Goal: Use online tool/utility: Use online tool/utility

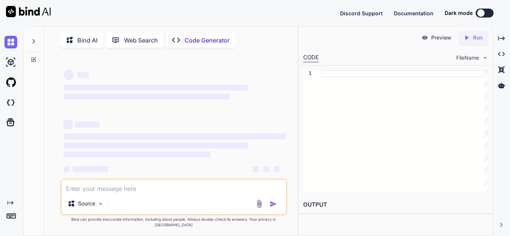
click at [128, 193] on textarea at bounding box center [174, 186] width 224 height 13
type textarea "x"
type textarea "I have provided latest PR. once [PERSON_NAME] will merger and deploy that PR th…"
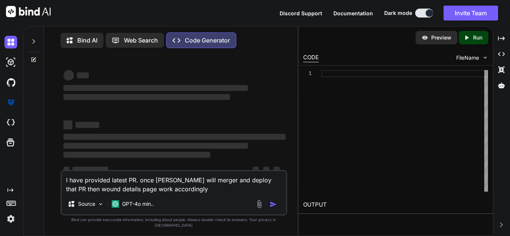
type textarea "x"
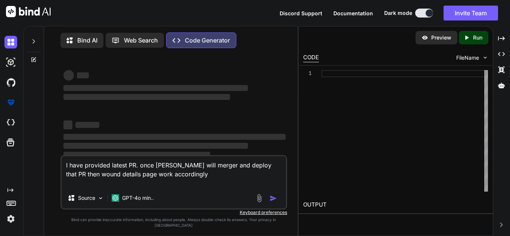
type textarea "I have provided latest PR. once [PERSON_NAME] will merger and deploy that PR th…"
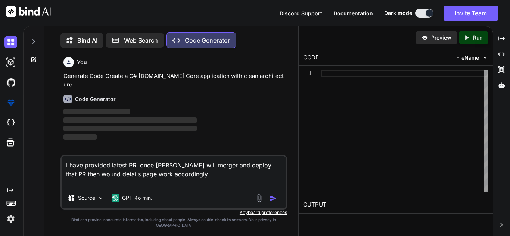
scroll to position [3, 0]
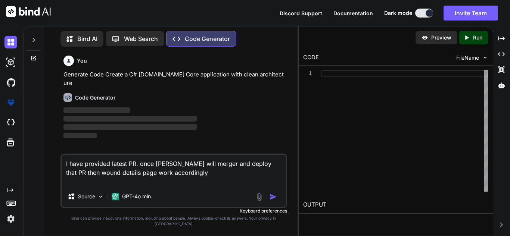
type textarea "x"
type textarea "I have provided latest PR. once [PERSON_NAME] will merger and deploy that PR th…"
type textarea "x"
type textarea "I have provided latest PR. once [PERSON_NAME] will merger and deploy that PR th…"
type textarea "x"
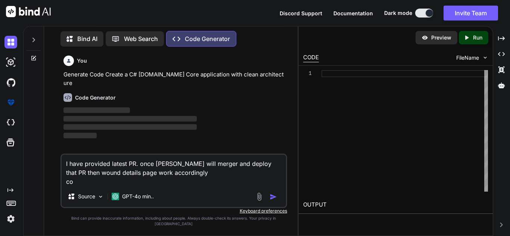
type textarea "I have provided latest PR. once [PERSON_NAME] will merger and deploy that PR th…"
type textarea "x"
type textarea "I have provided latest PR. once [PERSON_NAME] will merger and deploy that PR th…"
type textarea "x"
type textarea "I have provided latest PR. once [PERSON_NAME] will merger and deploy that PR th…"
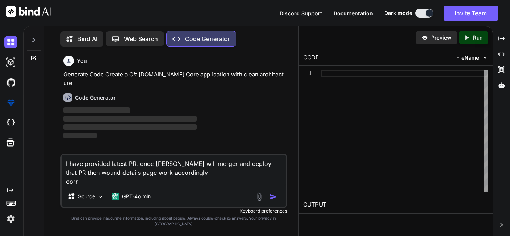
type textarea "x"
type textarea "I have provided latest PR. once [PERSON_NAME] will merger and deploy that PR th…"
type textarea "x"
type textarea "I have provided latest PR. once [PERSON_NAME] will merger and deploy that PR th…"
type textarea "x"
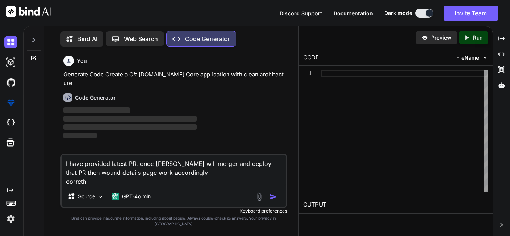
type textarea "I have provided latest PR. once [PERSON_NAME] will merger and deploy that PR th…"
type textarea "x"
type textarea "I have provided latest PR. once [PERSON_NAME] will merger and deploy that PR th…"
type textarea "x"
type textarea "I have provided latest PR. once [PERSON_NAME] will merger and deploy that PR th…"
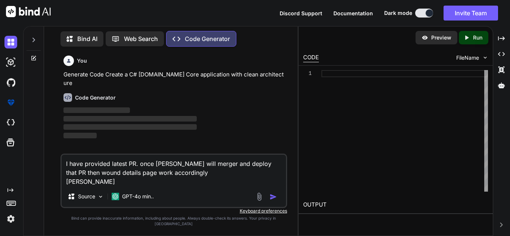
type textarea "x"
type textarea "I have provided latest PR. once [PERSON_NAME] will merger and deploy that PR th…"
type textarea "x"
type textarea "I have provided latest PR. once [PERSON_NAME] will merger and deploy that PR th…"
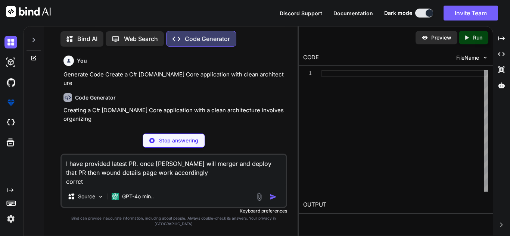
type textarea "x"
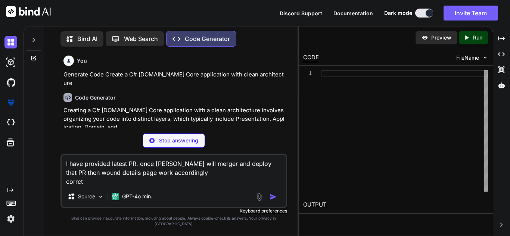
type textarea "I have provided latest PR. once [PERSON_NAME] will merger and deploy that PR th…"
type textarea "x"
type textarea "I have provided latest PR. once [PERSON_NAME] will merger and deploy that PR th…"
type textarea "x"
type textarea "I have provided latest PR. once [PERSON_NAME] will merger and deploy that PR th…"
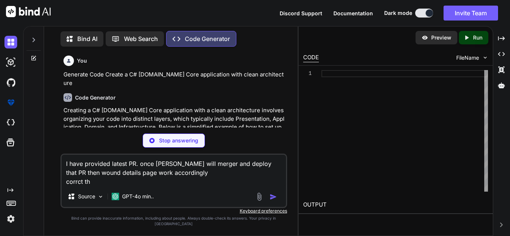
type textarea "x"
type textarea "I have provided latest PR. once [PERSON_NAME] will merger and deploy that PR th…"
type textarea "x"
type textarea "I have provided latest PR. once [PERSON_NAME] will merger and deploy that PR th…"
type textarea "x"
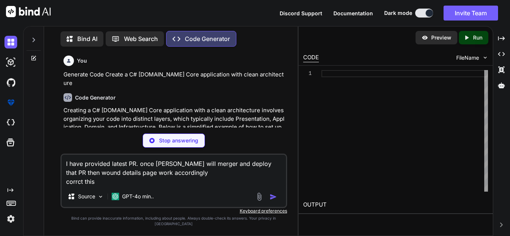
type textarea "I have provided latest PR. once [PERSON_NAME] will merger and deploy that PR th…"
type textarea "x"
type textarea "I have provided latest PR. once [PERSON_NAME] will merger and deploy that PR th…"
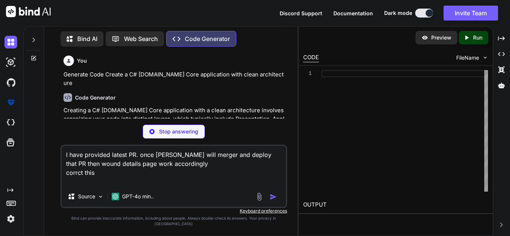
click at [102, 183] on textarea "I have provided latest PR. once [PERSON_NAME] will merger and deploy that PR th…" at bounding box center [174, 166] width 224 height 40
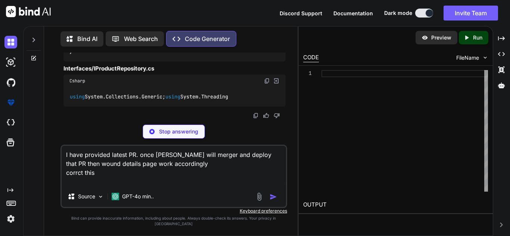
scroll to position [509, 0]
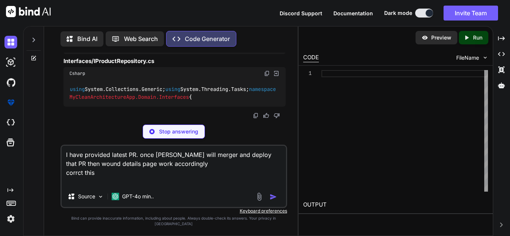
type textarea "x"
type textarea "I have provided latest PR. once [PERSON_NAME] will merger and deploy that PR th…"
type textarea "x"
click at [164, 135] on p "Stop answering" at bounding box center [178, 131] width 39 height 7
type textarea "│ └── MyCleanArchitectureApp.Infrastructure/ // Infrastructure Layer │ └── test…"
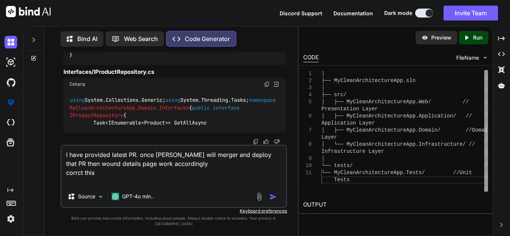
type textarea "x"
click at [103, 179] on textarea "I have provided latest PR. once [PERSON_NAME] will merger and deploy that PR th…" at bounding box center [174, 166] width 224 height 40
click at [80, 177] on textarea "I have provided latest PR. once [PERSON_NAME] will merger and deploy that PR th…" at bounding box center [174, 166] width 224 height 40
type textarea "I have provided latest PR. once [PERSON_NAME] will merger and deploy that PR th…"
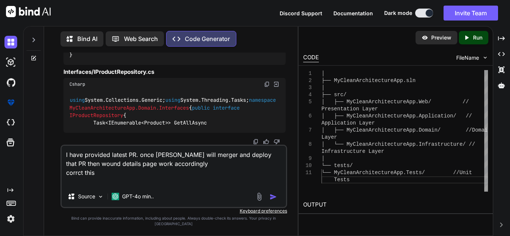
type textarea "x"
type textarea "I have provided latest PR. once [PERSON_NAME] will merger and deploy that PR th…"
type textarea "x"
type textarea "I have provided latest PR. once [PERSON_NAME] will merger and deploy that PR th…"
type textarea "x"
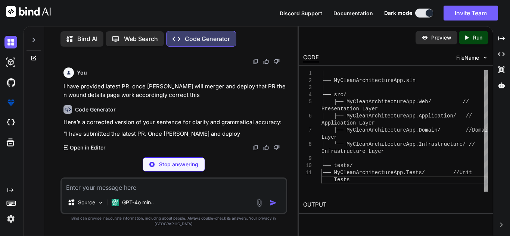
scroll to position [650, 0]
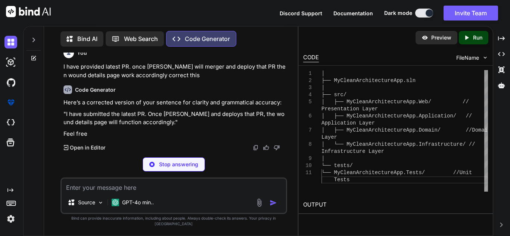
type textarea "x"
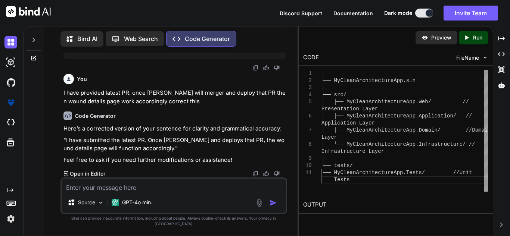
scroll to position [643, 0]
click at [97, 189] on textarea at bounding box center [174, 185] width 224 height 13
type textarea "a"
type textarea "x"
type textarea "an"
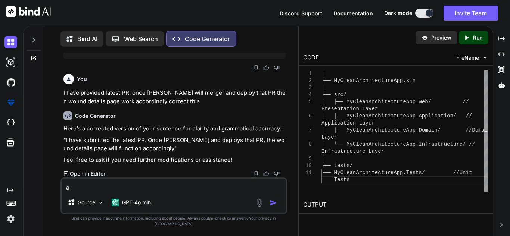
type textarea "x"
type textarea "ano"
type textarea "x"
type textarea "anot"
type textarea "x"
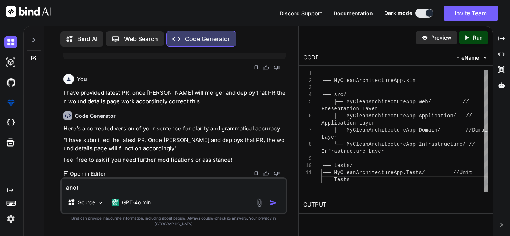
type textarea "anoth"
type textarea "x"
type textarea "anothe"
type textarea "x"
type textarea "another"
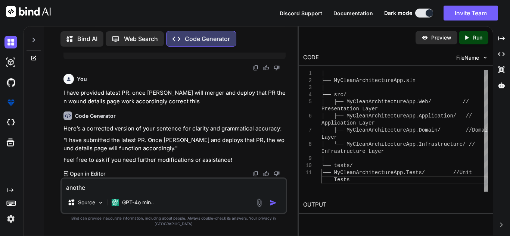
type textarea "x"
type textarea "another"
type textarea "x"
type textarea "another w"
type textarea "x"
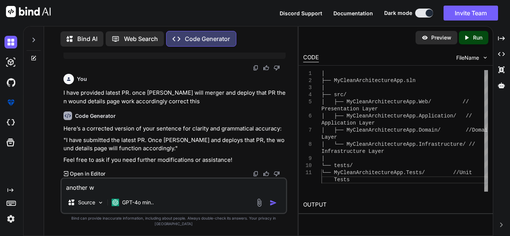
type textarea "another wa"
type textarea "x"
type textarea "another way"
type textarea "x"
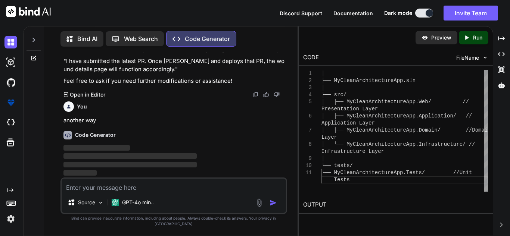
scroll to position [722, 0]
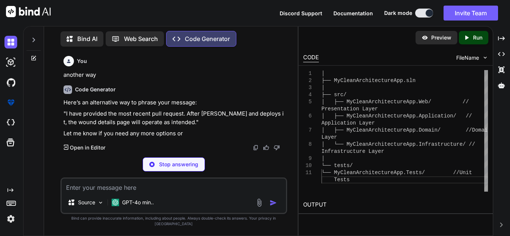
type textarea "x"
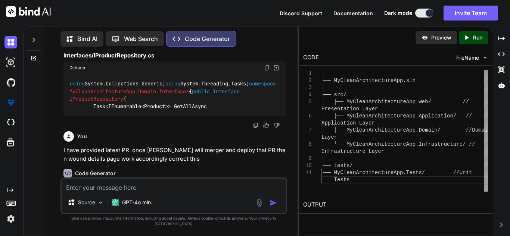
scroll to position [406, 0]
